Goal: Transaction & Acquisition: Purchase product/service

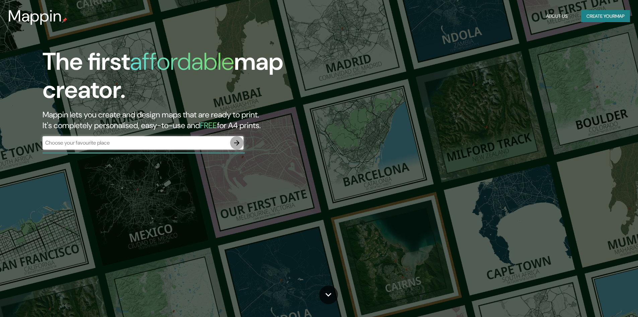
click at [234, 142] on icon "button" at bounding box center [237, 143] width 8 height 8
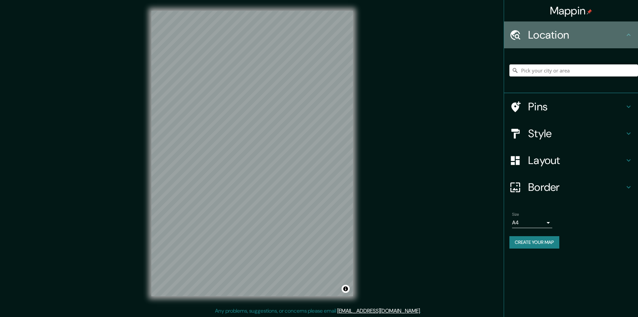
click at [595, 40] on h4 "Location" at bounding box center [576, 34] width 97 height 13
click at [631, 37] on icon at bounding box center [629, 35] width 8 height 8
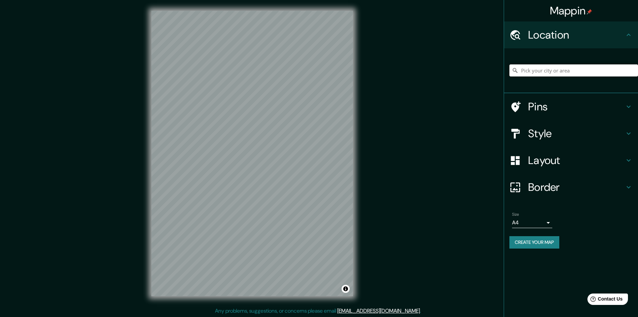
click at [598, 72] on input "Pick your city or area" at bounding box center [574, 70] width 129 height 12
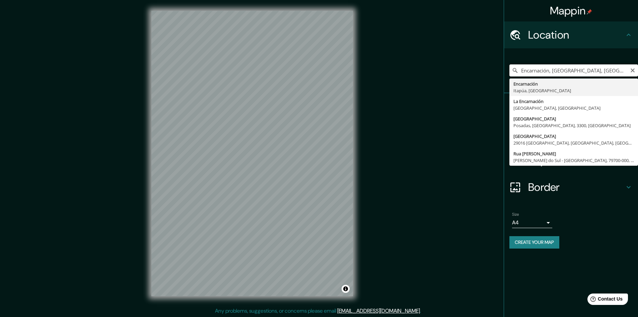
type input "Encarnación, [GEOGRAPHIC_DATA], [GEOGRAPHIC_DATA]"
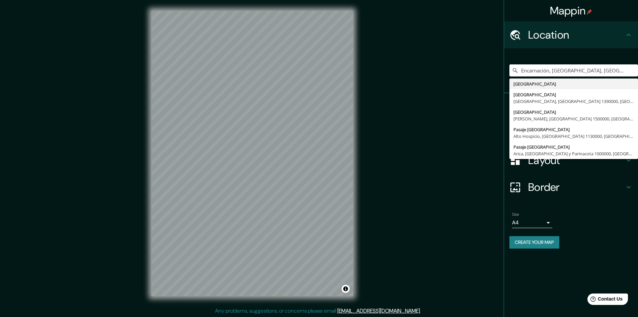
click at [625, 52] on div "Encarnación, [GEOGRAPHIC_DATA], [GEOGRAPHIC_DATA] [GEOGRAPHIC_DATA] [GEOGRAPHIC…" at bounding box center [571, 70] width 134 height 45
click at [593, 221] on div "Size A4 single" at bounding box center [571, 219] width 123 height 21
click at [632, 71] on icon "Clear" at bounding box center [633, 70] width 4 height 4
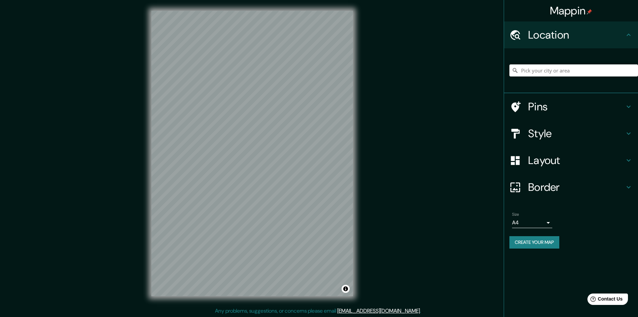
drag, startPoint x: 427, startPoint y: 226, endPoint x: 403, endPoint y: 223, distance: 24.6
click at [426, 227] on div "Mappin Location [GEOGRAPHIC_DATA] [GEOGRAPHIC_DATA] [GEOGRAPHIC_DATA], [GEOGRAP…" at bounding box center [319, 158] width 638 height 317
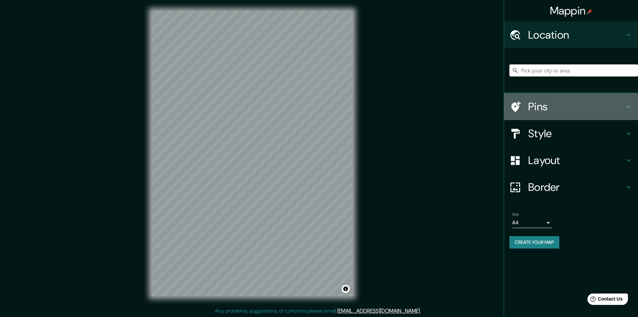
click at [573, 108] on h4 "Pins" at bounding box center [576, 106] width 97 height 13
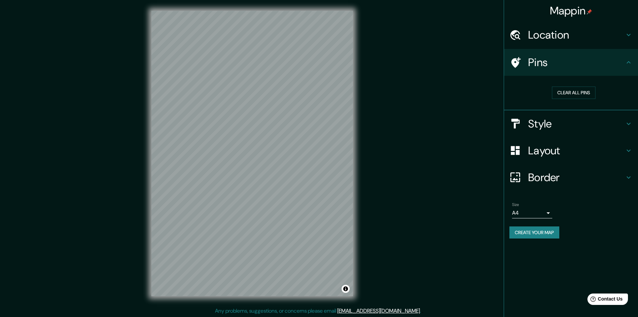
click at [599, 123] on h4 "Style" at bounding box center [576, 123] width 97 height 13
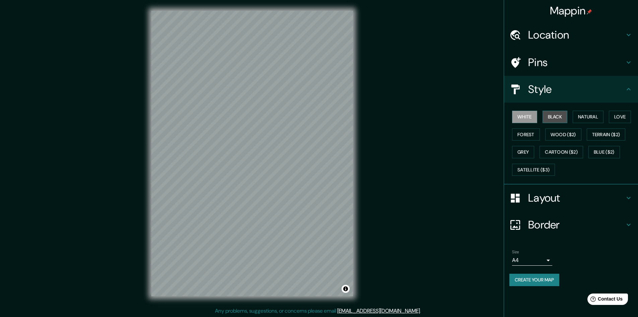
click at [559, 118] on button "Black" at bounding box center [555, 117] width 25 height 12
click at [527, 120] on button "White" at bounding box center [524, 117] width 25 height 12
click at [534, 150] on button "Grey" at bounding box center [523, 152] width 22 height 12
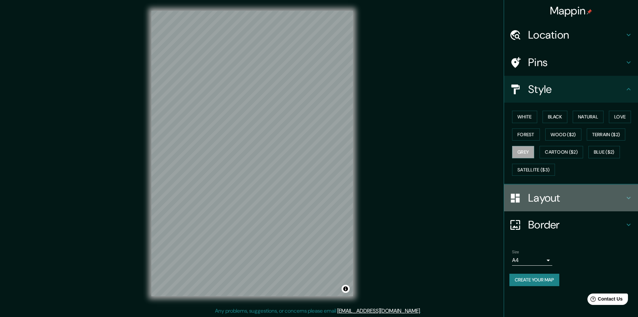
click at [569, 198] on h4 "Layout" at bounding box center [576, 197] width 97 height 13
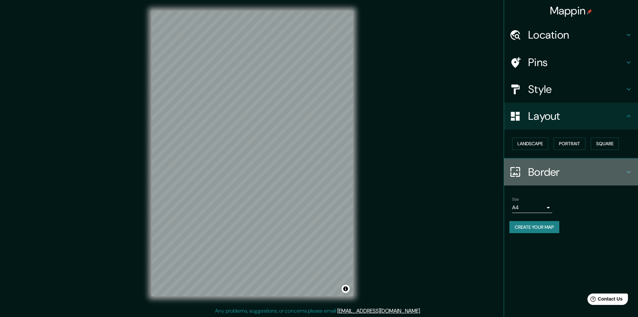
click at [580, 169] on h4 "Border" at bounding box center [576, 171] width 97 height 13
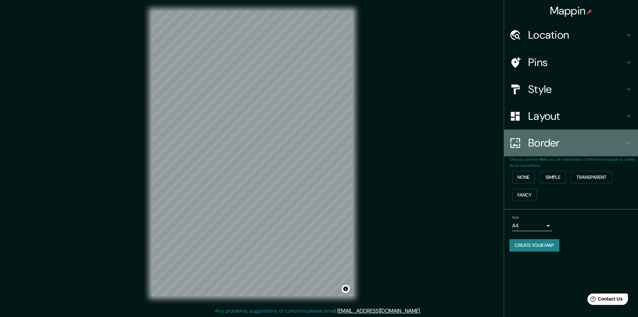
click at [582, 146] on h4 "Border" at bounding box center [576, 142] width 97 height 13
